Goal: Information Seeking & Learning: Learn about a topic

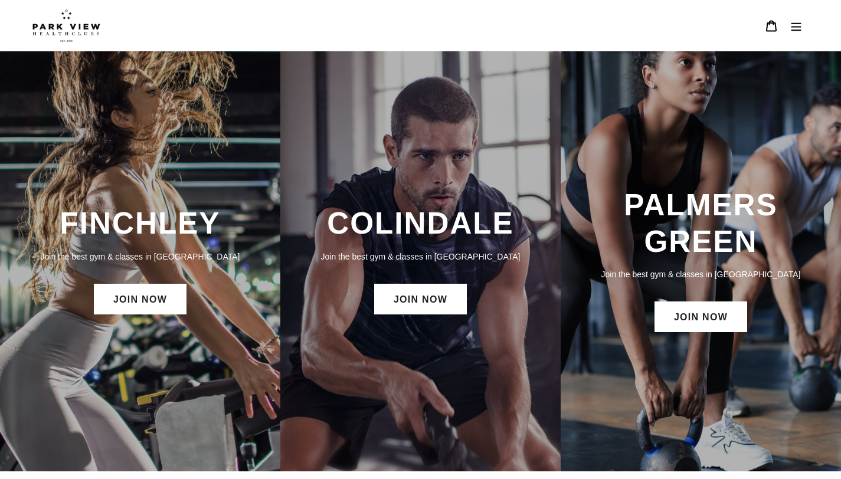
click at [796, 21] on icon "Menu" at bounding box center [796, 26] width 12 height 12
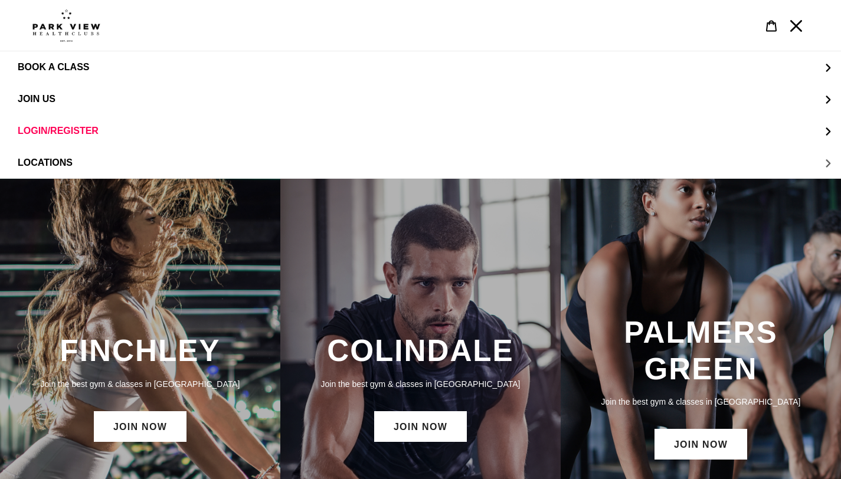
click at [285, 156] on button "LOCATIONS" at bounding box center [420, 163] width 841 height 32
click at [80, 102] on span "Colindale" at bounding box center [68, 99] width 55 height 11
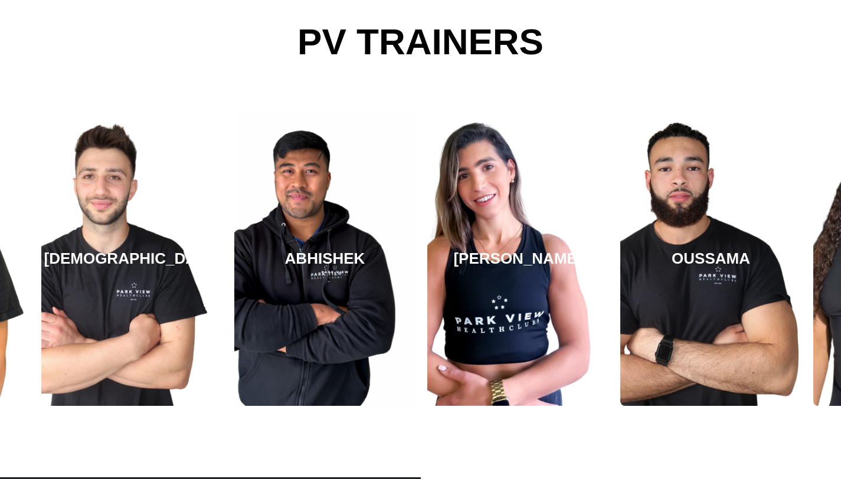
scroll to position [2124, 0]
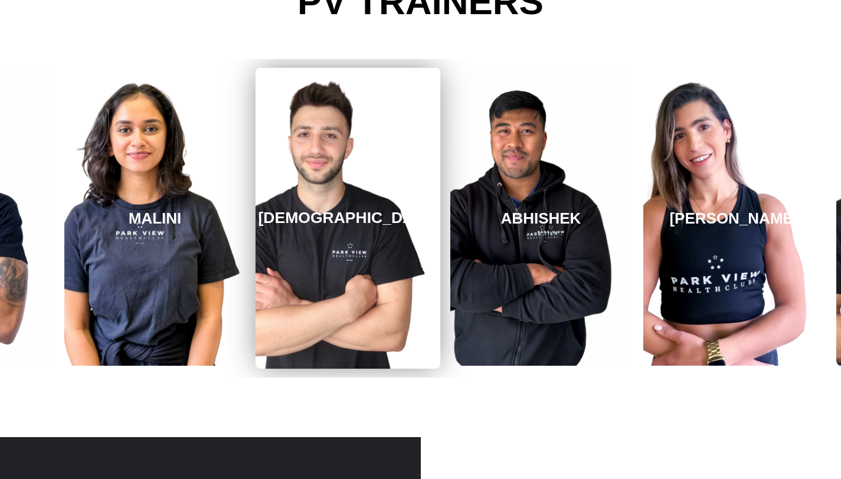
drag, startPoint x: 73, startPoint y: 210, endPoint x: 490, endPoint y: 277, distance: 422.6
click at [440, 272] on link "SHAYAN" at bounding box center [348, 218] width 185 height 301
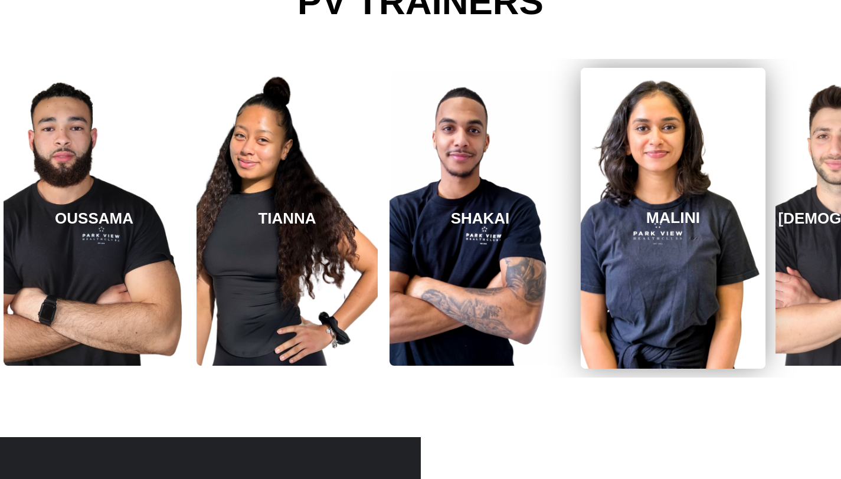
drag, startPoint x: 143, startPoint y: 279, endPoint x: 684, endPoint y: 270, distance: 541.2
click at [684, 270] on link "MALINI" at bounding box center [673, 218] width 185 height 301
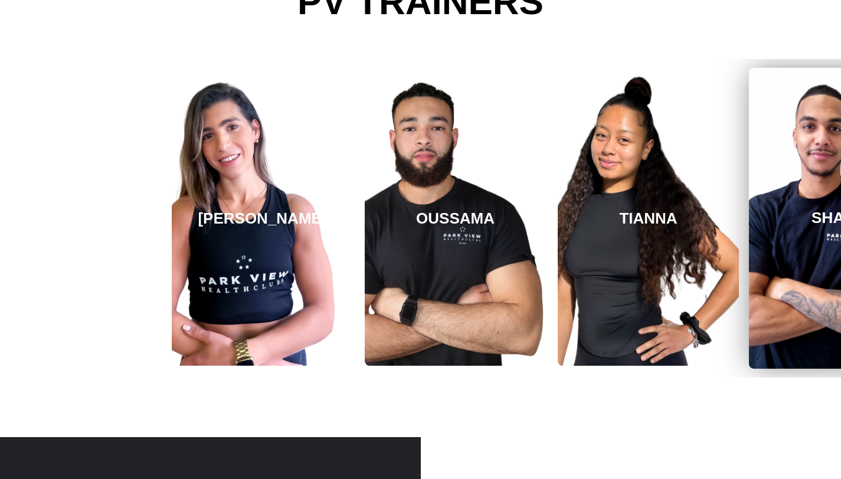
drag, startPoint x: 53, startPoint y: 231, endPoint x: 762, endPoint y: 294, distance: 712.1
click at [762, 294] on link "SHAKAI" at bounding box center [841, 218] width 185 height 301
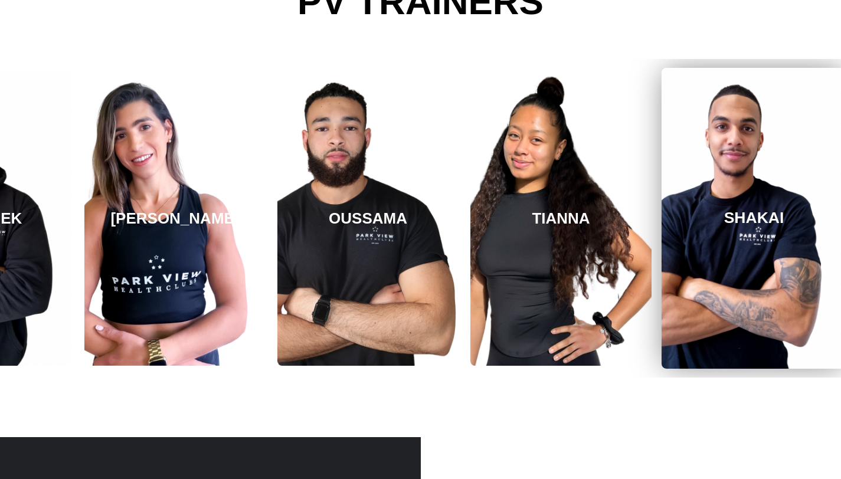
drag, startPoint x: 395, startPoint y: 213, endPoint x: 824, endPoint y: 190, distance: 429.6
click at [824, 190] on link "SHAKAI" at bounding box center [753, 218] width 185 height 301
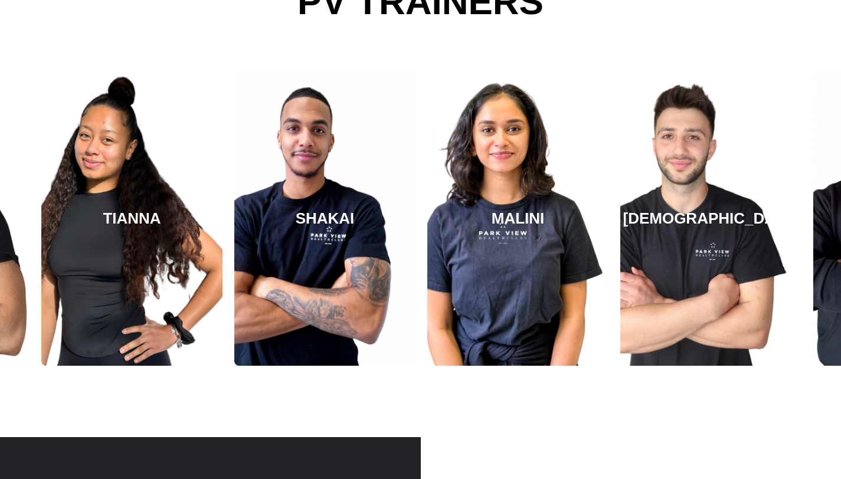
drag, startPoint x: 809, startPoint y: 178, endPoint x: -103, endPoint y: 221, distance: 913.3
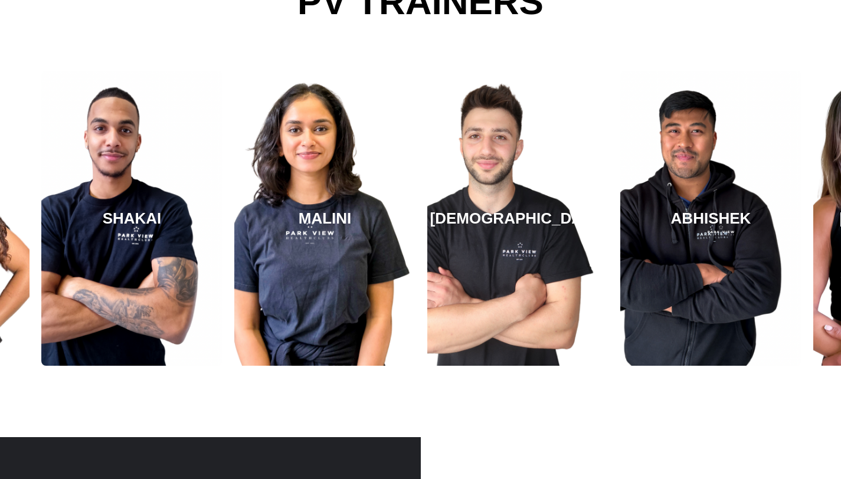
drag, startPoint x: 752, startPoint y: 146, endPoint x: -35, endPoint y: 144, distance: 787.2
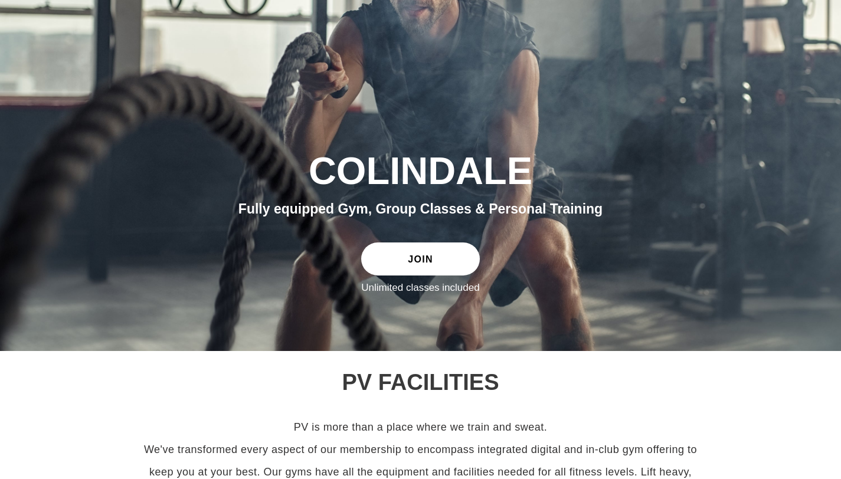
scroll to position [0, 0]
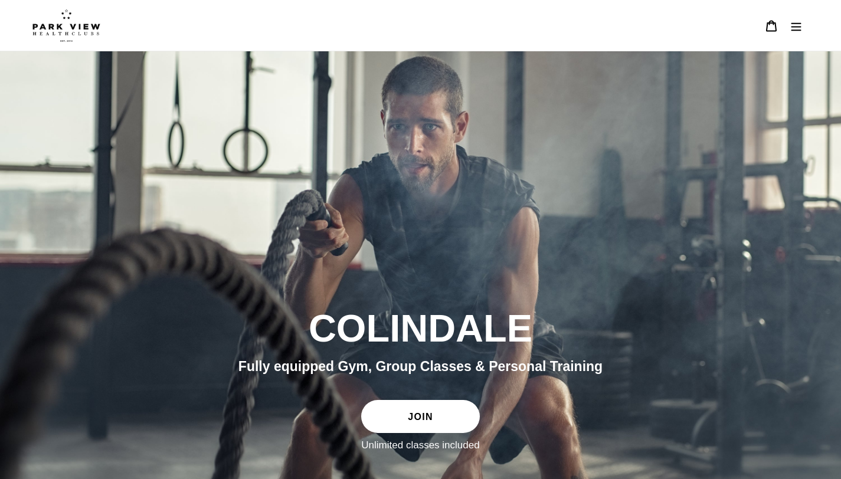
click at [53, 20] on img at bounding box center [66, 25] width 68 height 33
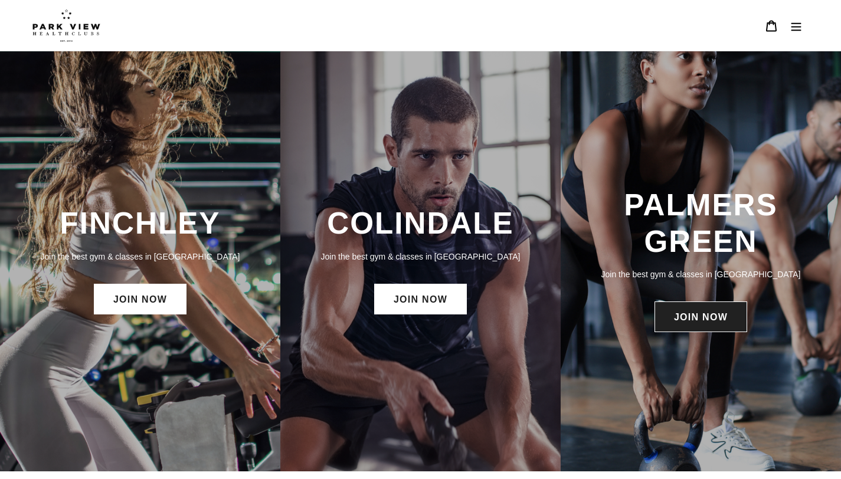
click at [709, 310] on link "JOIN NOW" at bounding box center [700, 317] width 93 height 31
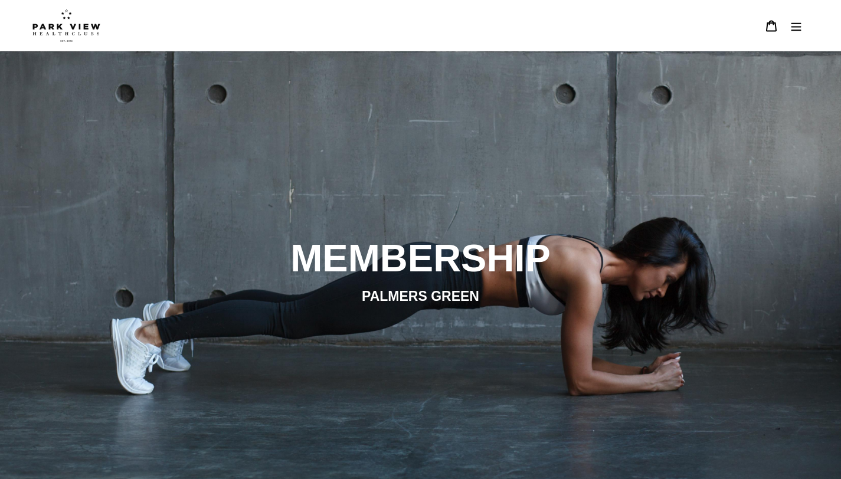
click at [794, 25] on icon "Menu" at bounding box center [796, 26] width 12 height 12
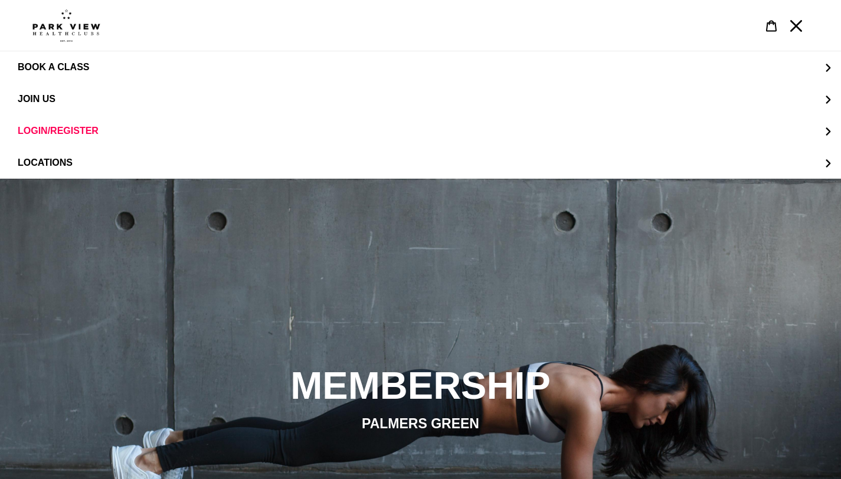
click at [57, 20] on img at bounding box center [66, 25] width 68 height 33
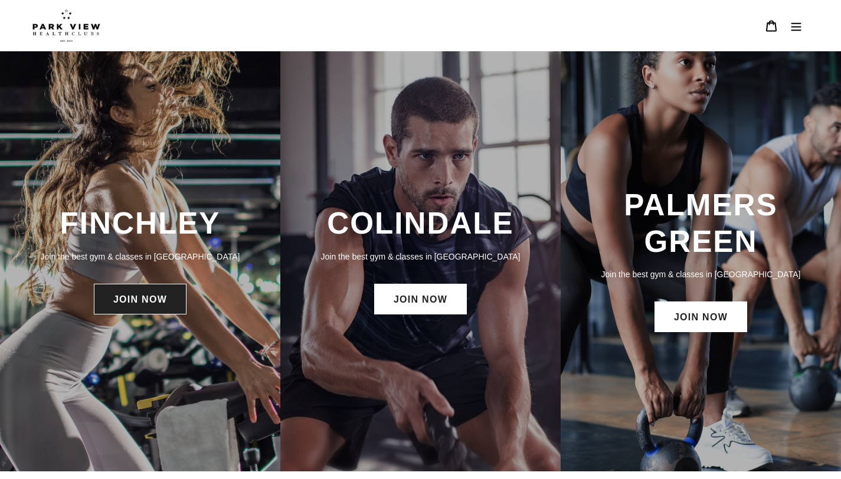
click at [142, 293] on link "JOIN NOW" at bounding box center [140, 299] width 93 height 31
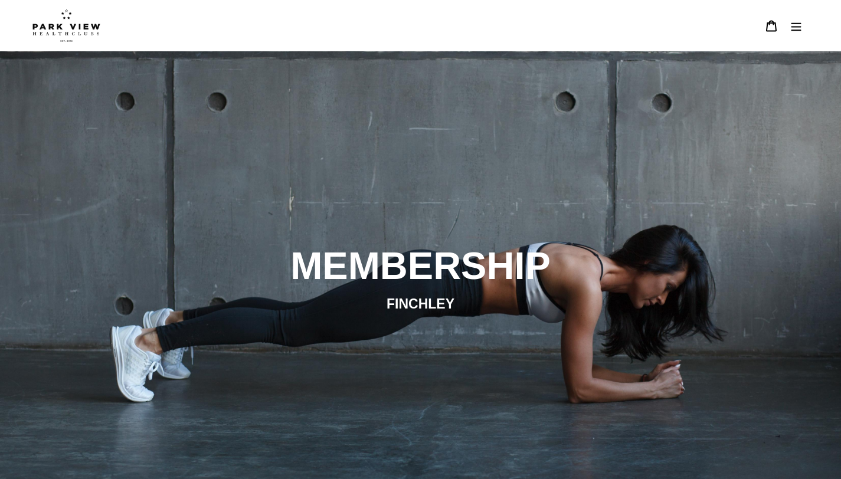
click at [788, 25] on button "Menu" at bounding box center [796, 25] width 25 height 25
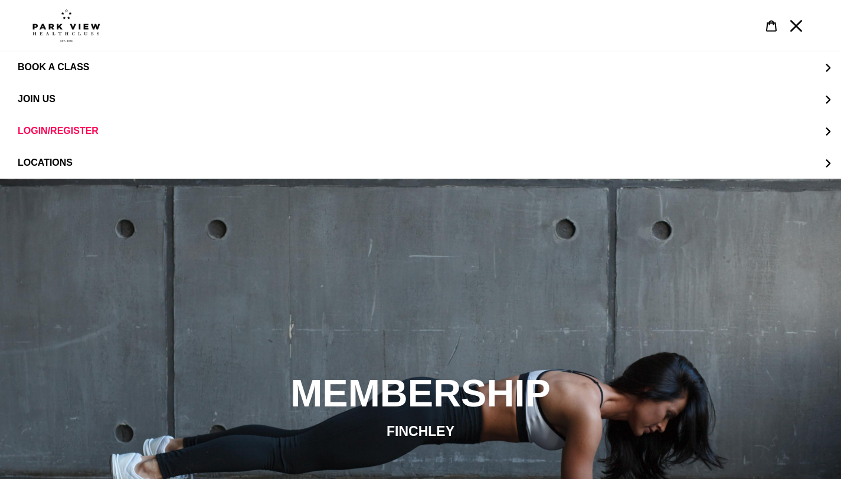
click at [76, 25] on img at bounding box center [66, 25] width 68 height 33
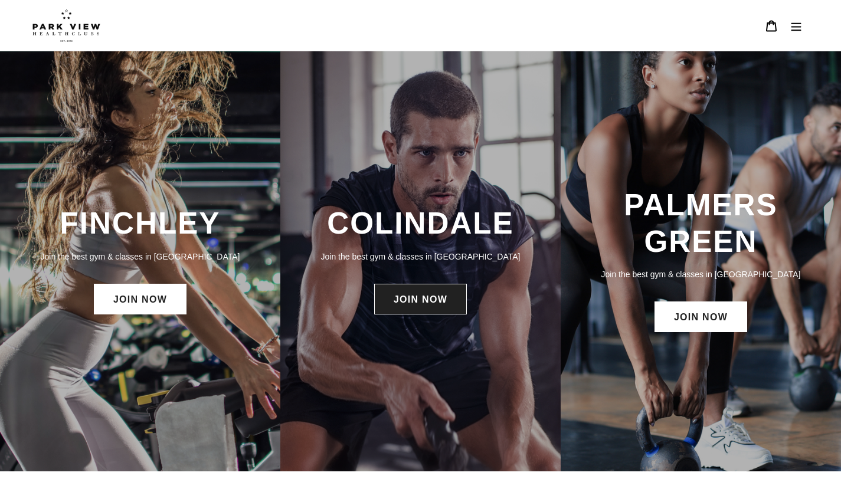
click at [439, 300] on link "JOIN NOW" at bounding box center [420, 299] width 93 height 31
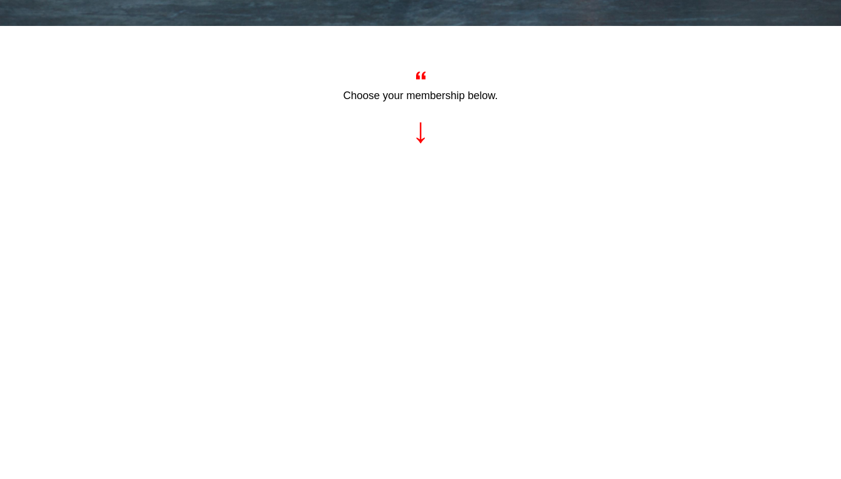
scroll to position [412, 0]
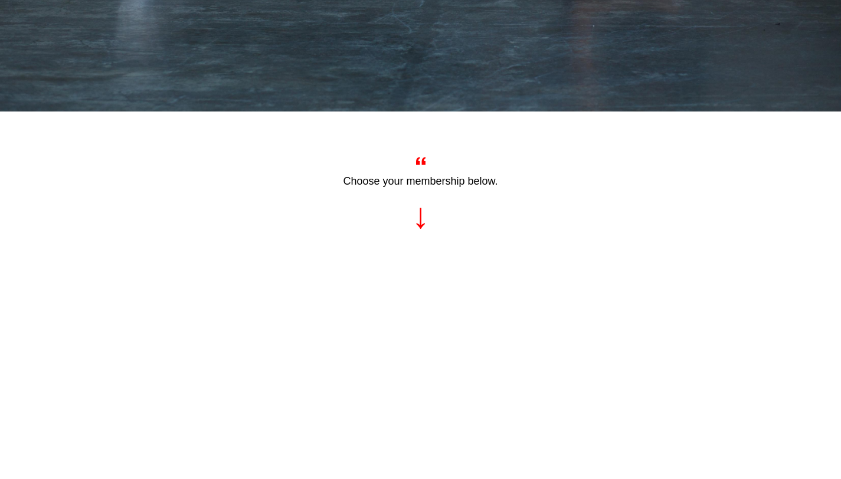
click at [423, 228] on div "Choose your membership below." at bounding box center [420, 198] width 643 height 90
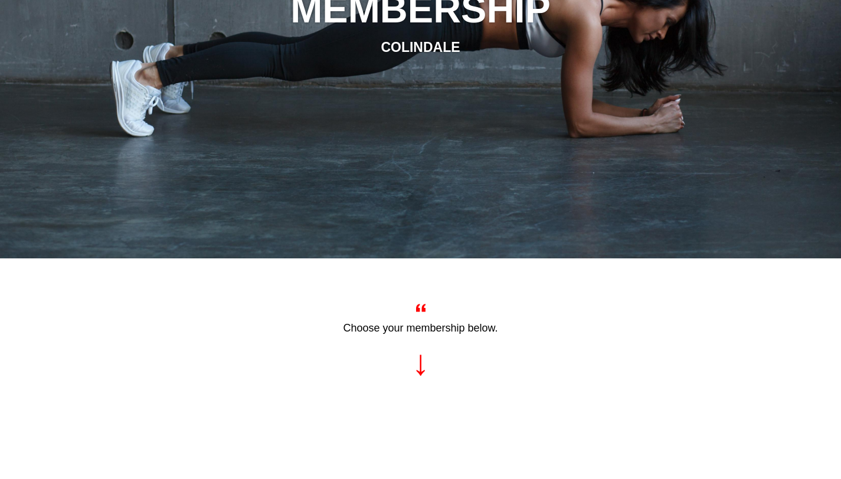
scroll to position [0, 0]
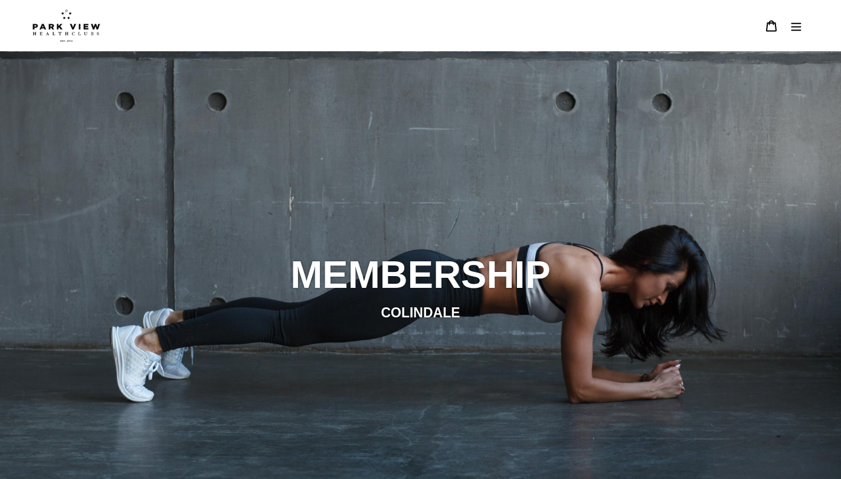
click at [797, 23] on icon "Menu" at bounding box center [796, 26] width 10 height 8
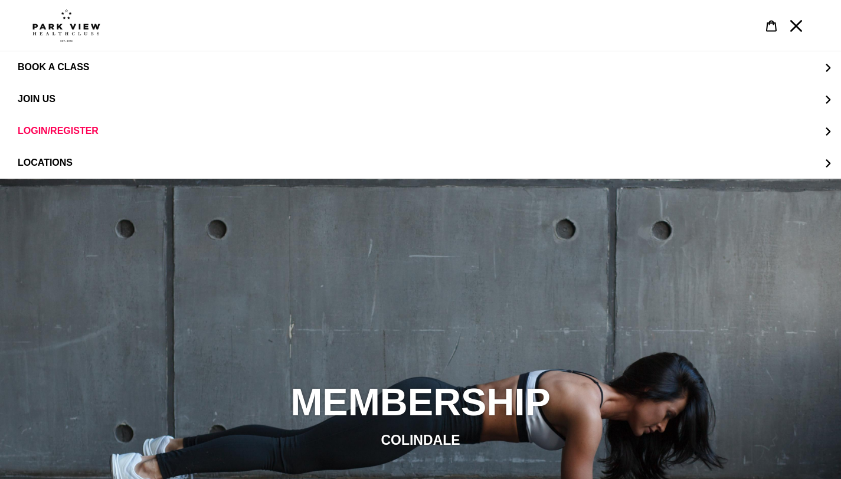
click at [89, 221] on div "slideshow" at bounding box center [420, 415] width 841 height 473
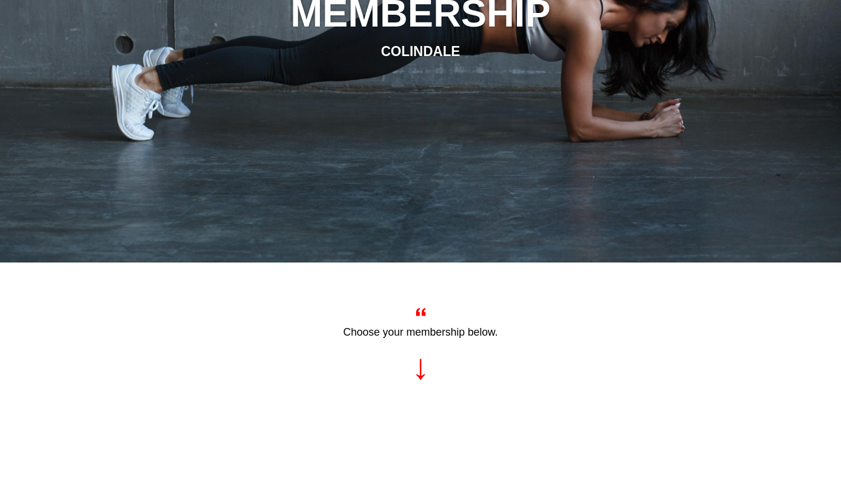
scroll to position [558, 0]
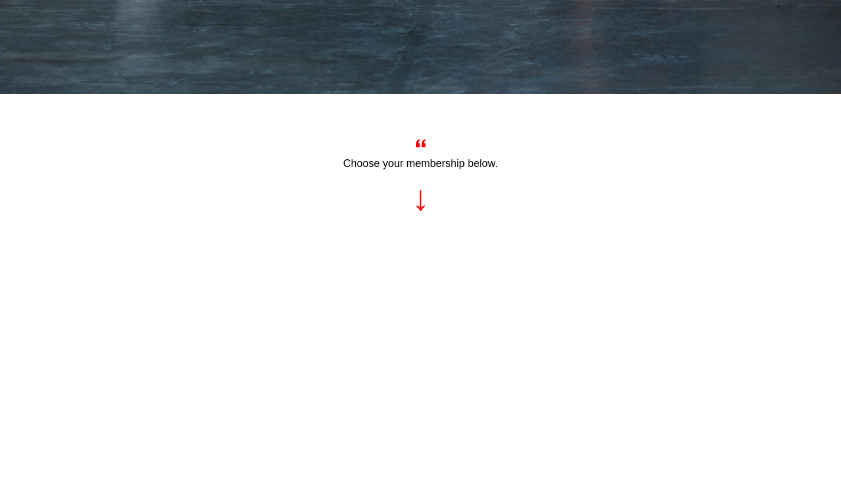
click at [434, 212] on div "Choose your membership below." at bounding box center [420, 180] width 643 height 90
click at [430, 212] on div "Choose your membership below." at bounding box center [420, 180] width 643 height 90
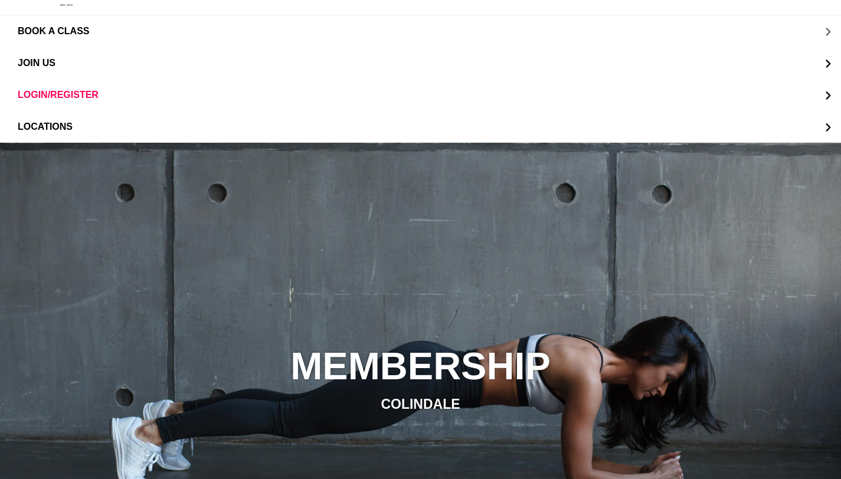
scroll to position [0, 0]
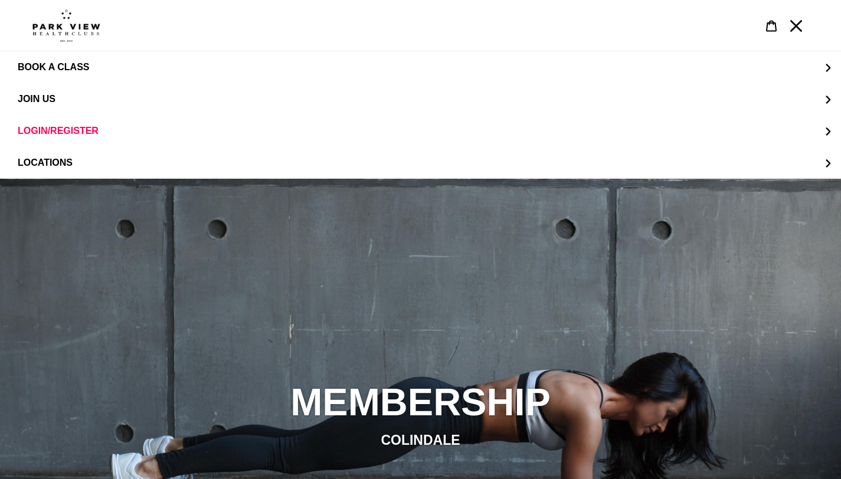
click at [60, 28] on img at bounding box center [66, 25] width 68 height 33
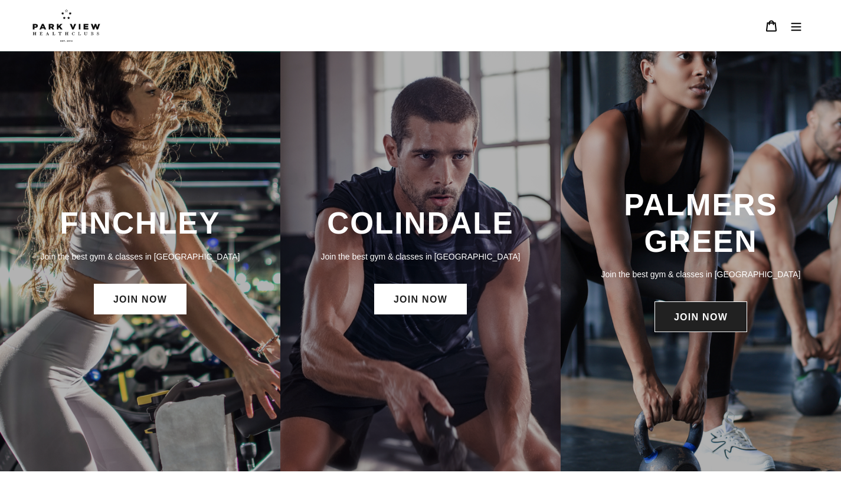
click at [697, 327] on link "JOIN NOW" at bounding box center [700, 317] width 93 height 31
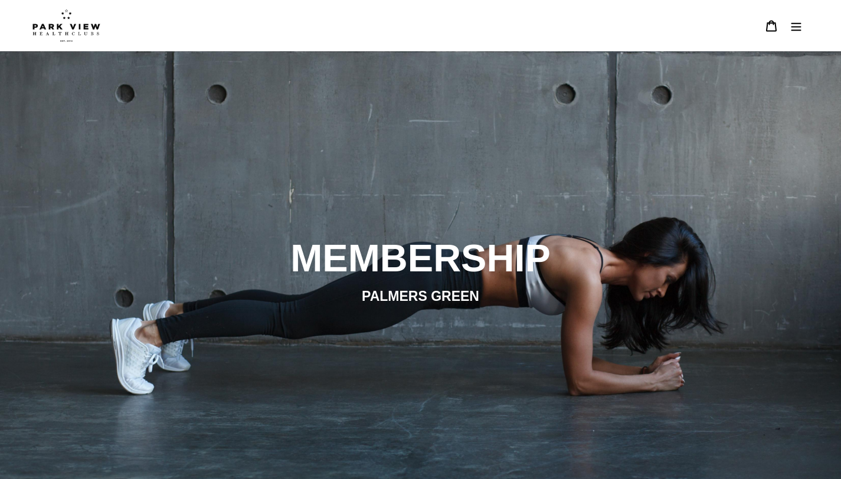
click at [458, 352] on div "slideshow" at bounding box center [420, 279] width 841 height 457
click at [454, 270] on h2 "MEMBERSHIP" at bounding box center [420, 258] width 643 height 46
click at [799, 25] on icon "Menu" at bounding box center [796, 26] width 12 height 12
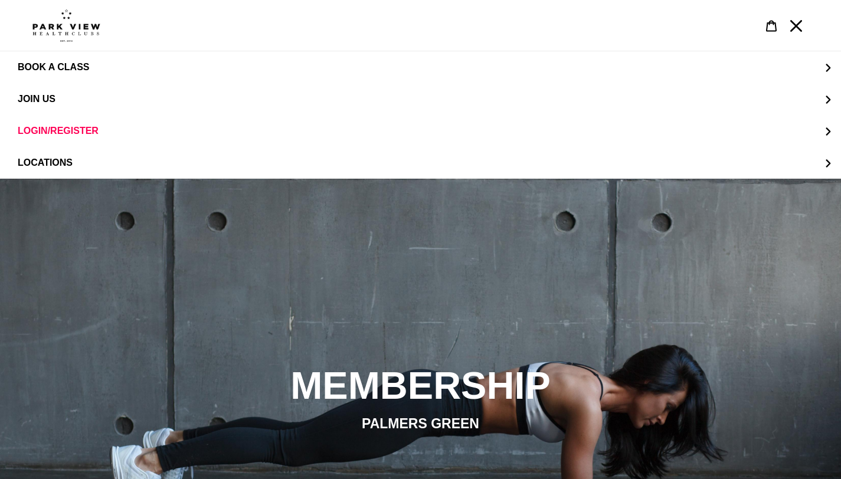
click at [66, 22] on img at bounding box center [66, 25] width 68 height 33
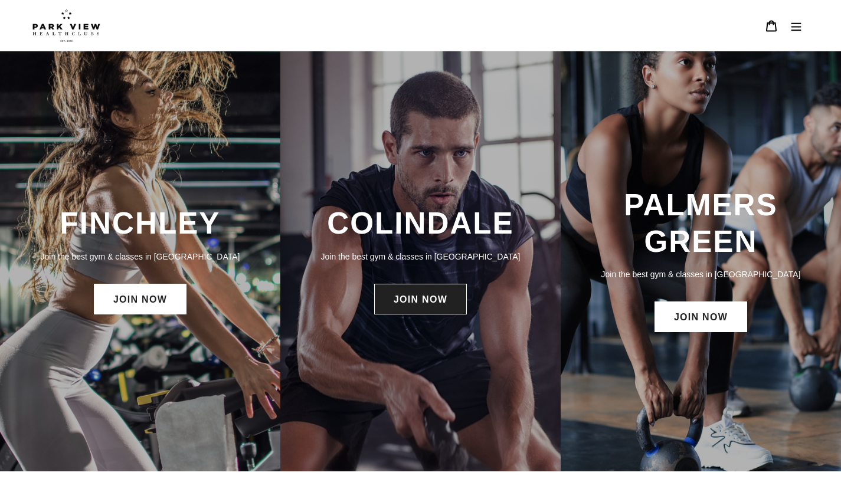
click at [402, 296] on link "JOIN NOW" at bounding box center [420, 299] width 93 height 31
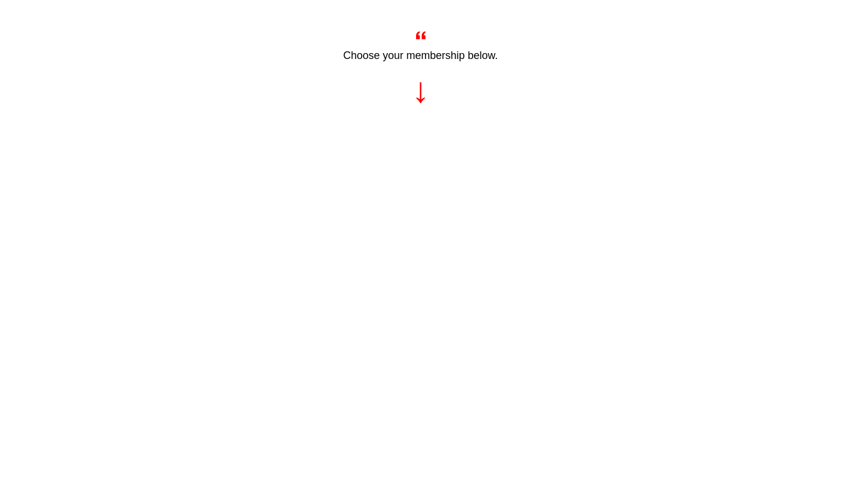
scroll to position [294, 0]
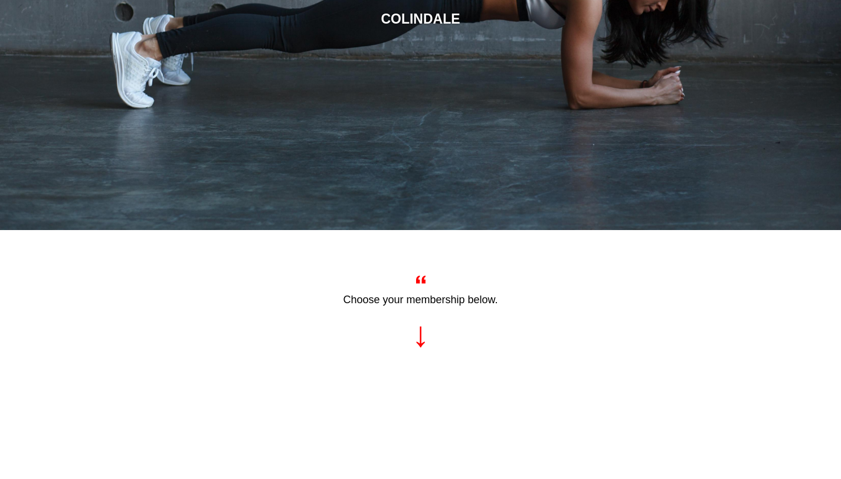
click at [420, 346] on div "Choose your membership below." at bounding box center [420, 316] width 643 height 90
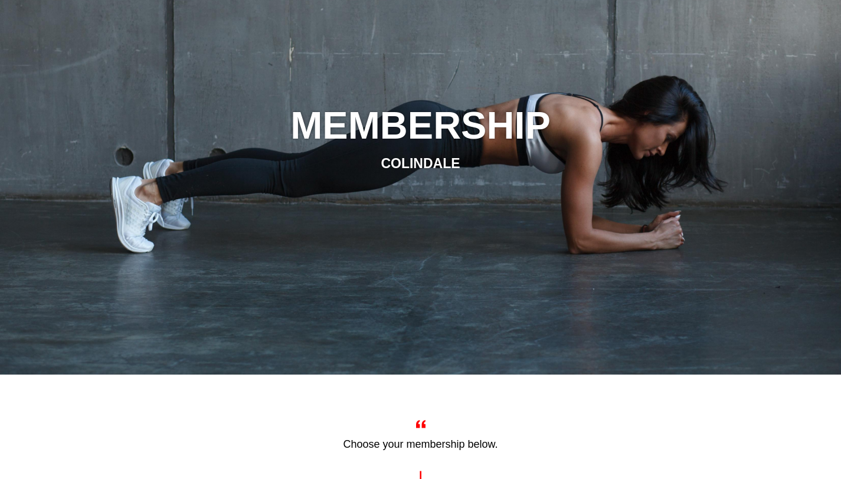
scroll to position [0, 0]
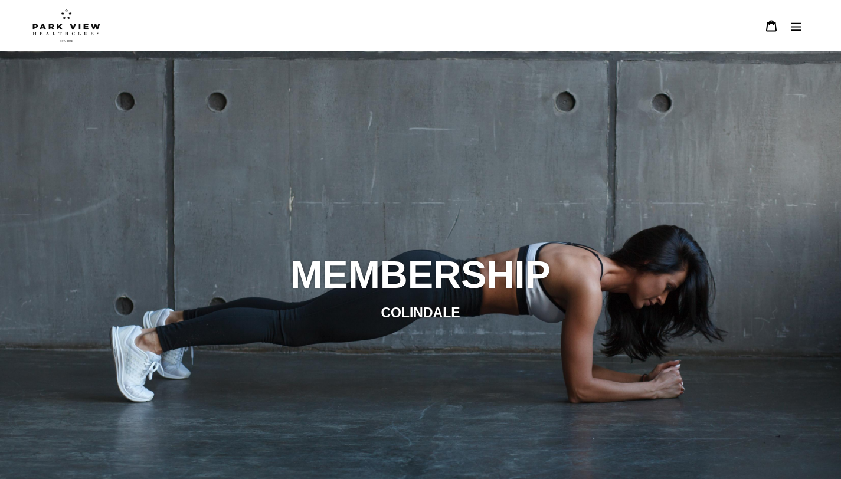
click at [42, 28] on img at bounding box center [66, 25] width 68 height 33
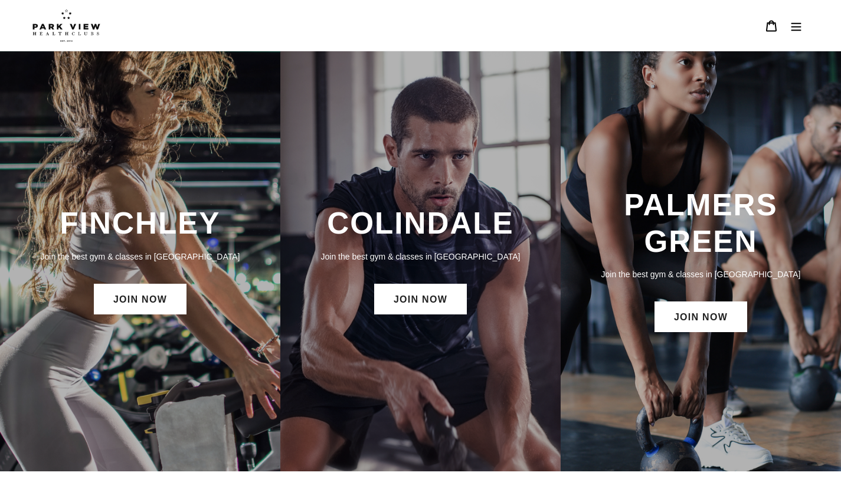
click at [791, 19] on button "Menu" at bounding box center [796, 25] width 25 height 25
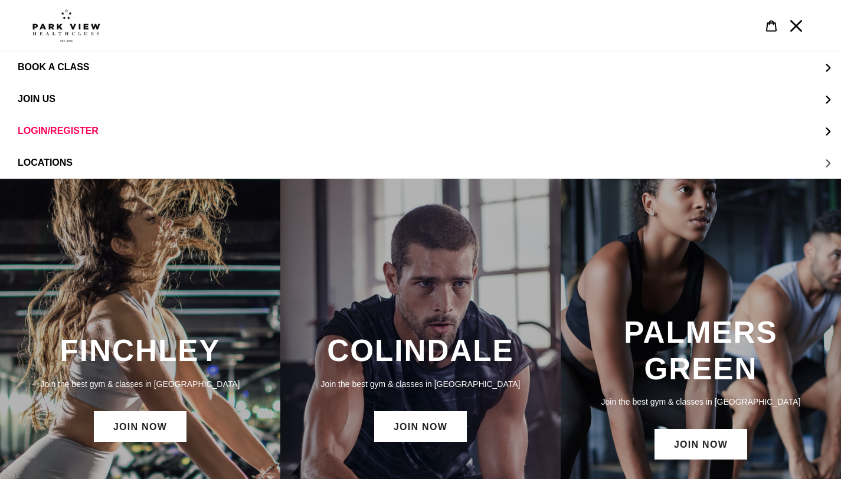
click at [54, 158] on span "LOCATIONS" at bounding box center [45, 163] width 55 height 11
click at [77, 158] on span "Palmers Green" at bounding box center [81, 163] width 81 height 11
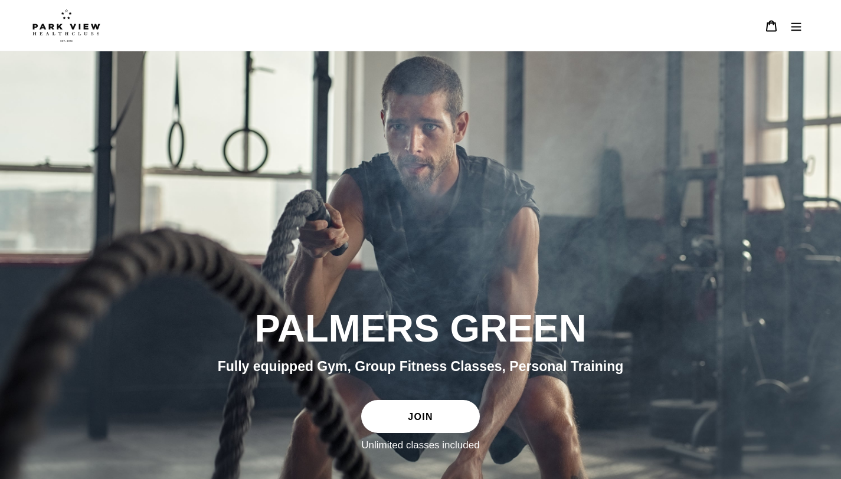
click at [801, 35] on button "Menu" at bounding box center [796, 25] width 25 height 25
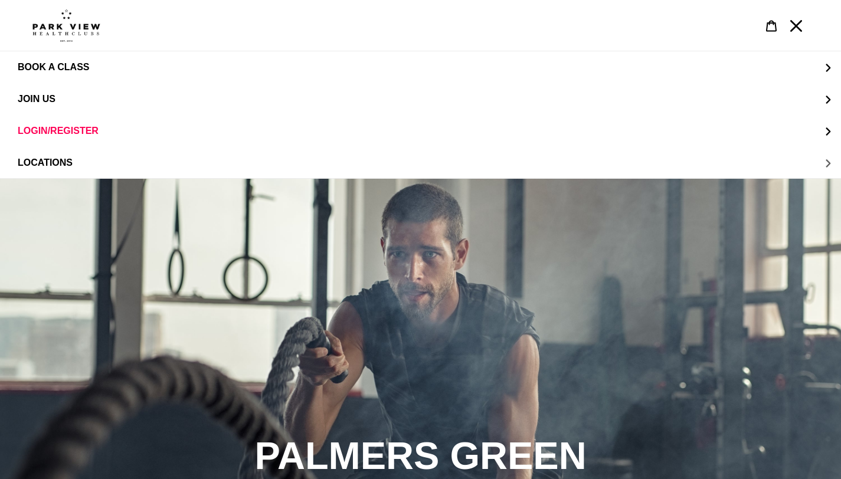
click at [546, 156] on button "LOCATIONS" at bounding box center [420, 163] width 841 height 32
click at [69, 131] on span "Finchley" at bounding box center [64, 131] width 47 height 11
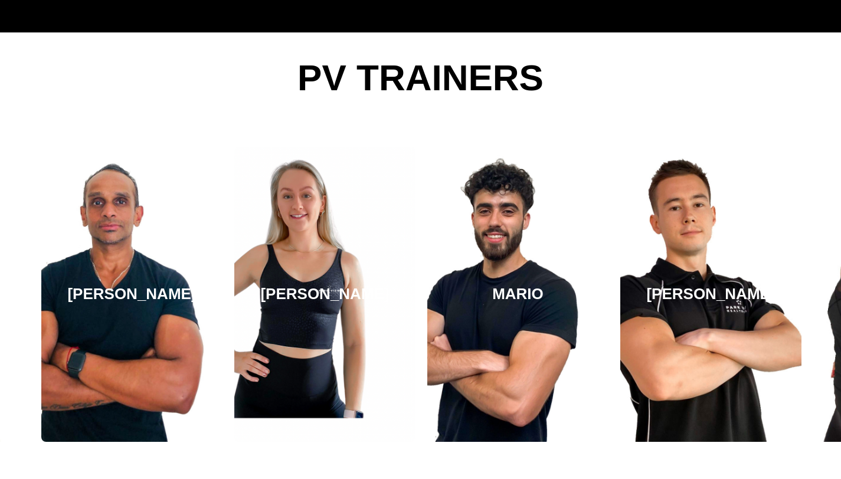
scroll to position [1869, 0]
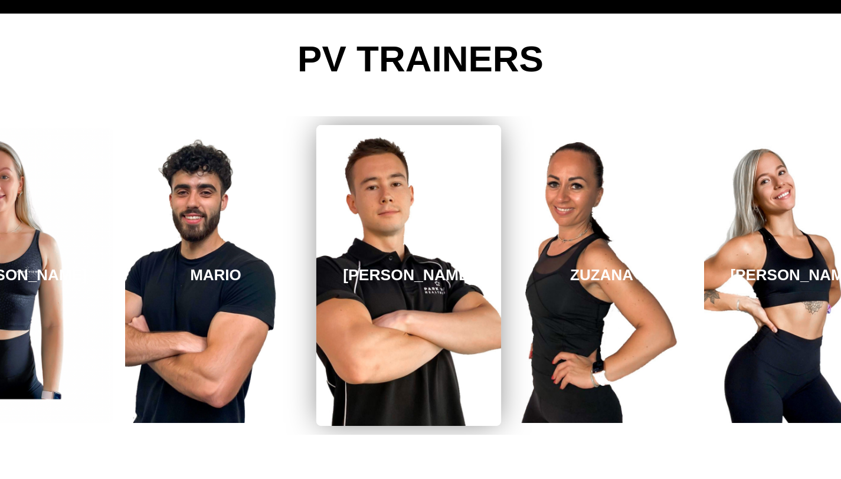
drag, startPoint x: 764, startPoint y: 247, endPoint x: 461, endPoint y: 287, distance: 304.9
click at [461, 287] on link "[PERSON_NAME]" at bounding box center [408, 275] width 185 height 301
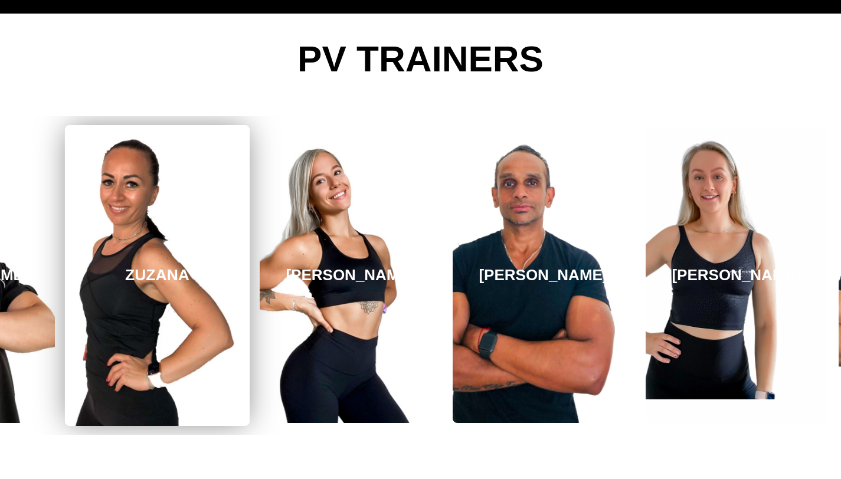
drag, startPoint x: 729, startPoint y: 250, endPoint x: 188, endPoint y: 276, distance: 541.7
click at [188, 276] on link "ZUZANA" at bounding box center [157, 275] width 185 height 301
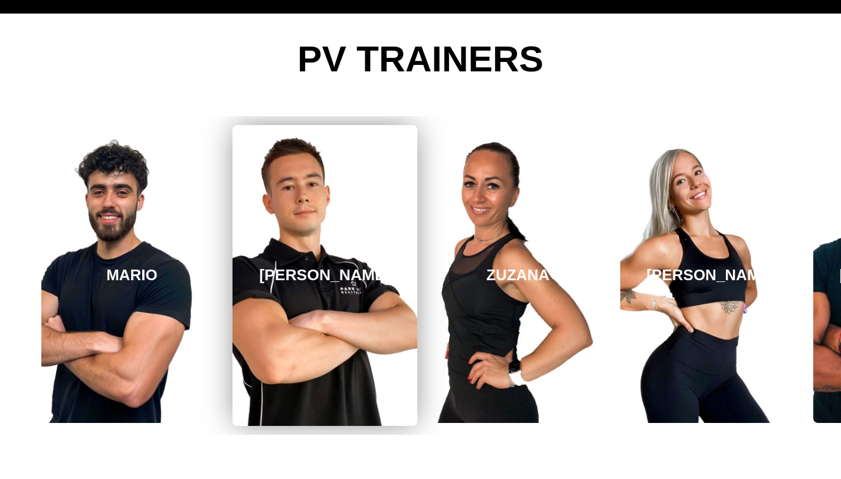
click at [328, 284] on h3 "[PERSON_NAME]" at bounding box center [325, 275] width 132 height 19
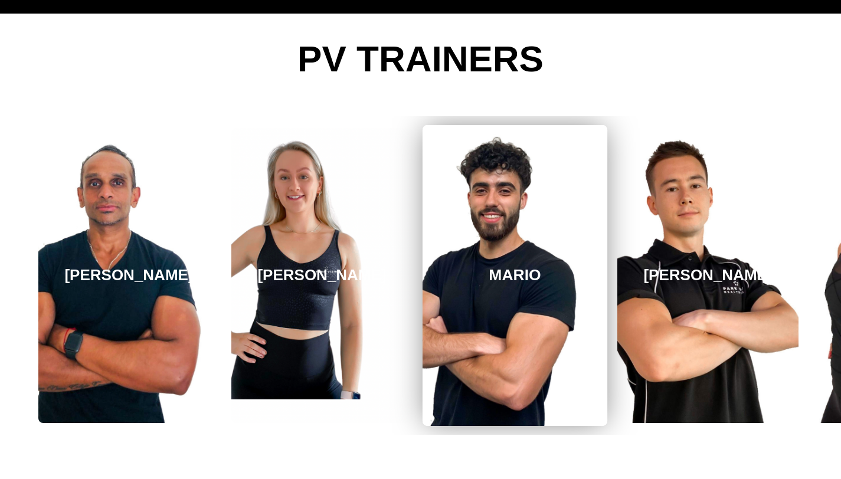
drag, startPoint x: 156, startPoint y: 224, endPoint x: 538, endPoint y: 245, distance: 382.4
click at [538, 245] on link "MARIO" at bounding box center [514, 275] width 185 height 301
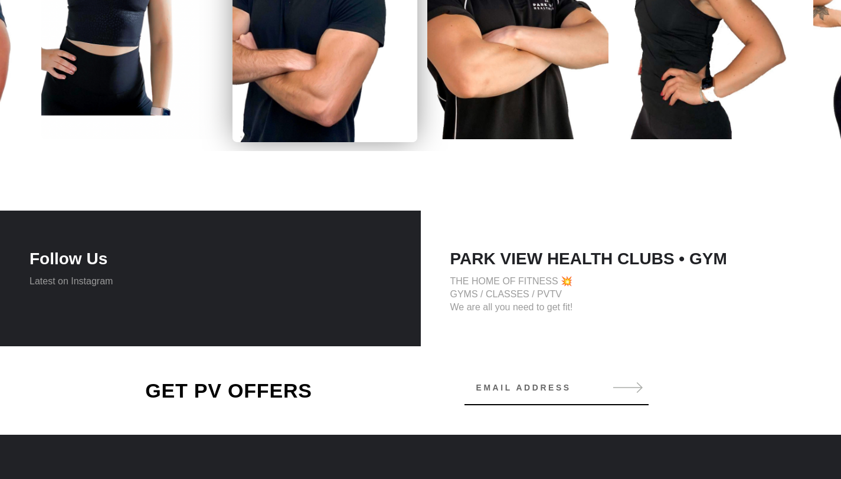
scroll to position [2036, 0]
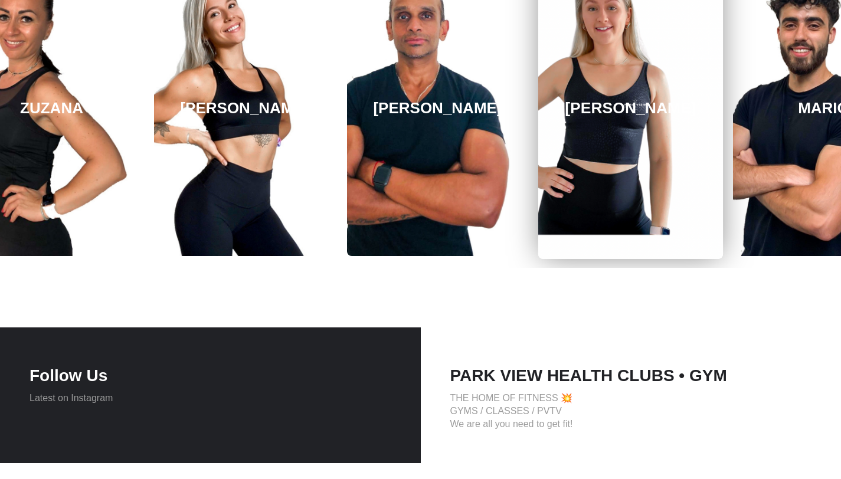
drag, startPoint x: 107, startPoint y: 51, endPoint x: 605, endPoint y: 60, distance: 498.1
click at [605, 60] on link "[PERSON_NAME]" at bounding box center [630, 108] width 185 height 301
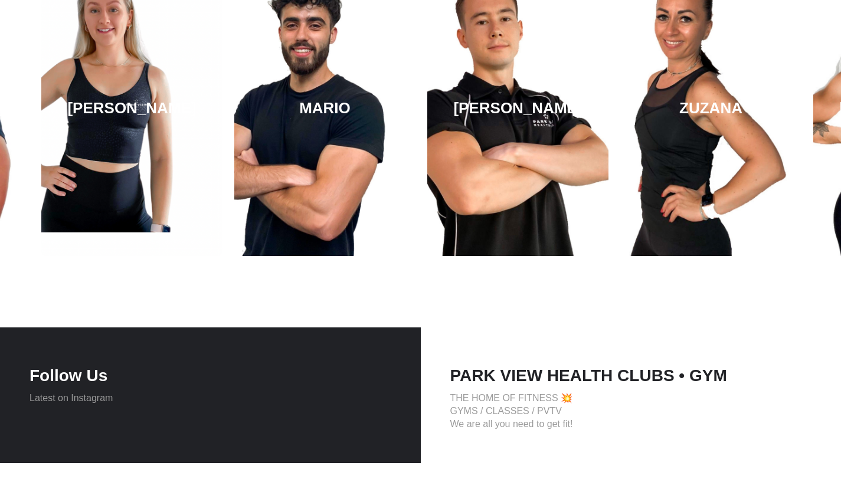
drag, startPoint x: 733, startPoint y: 60, endPoint x: -52, endPoint y: 50, distance: 785.5
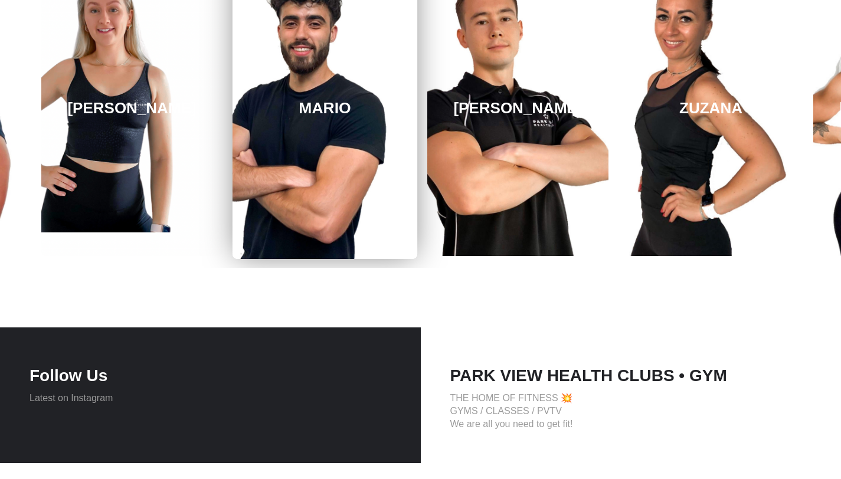
click at [374, 80] on link "MARIO" at bounding box center [324, 108] width 185 height 301
